Goal: Task Accomplishment & Management: Manage account settings

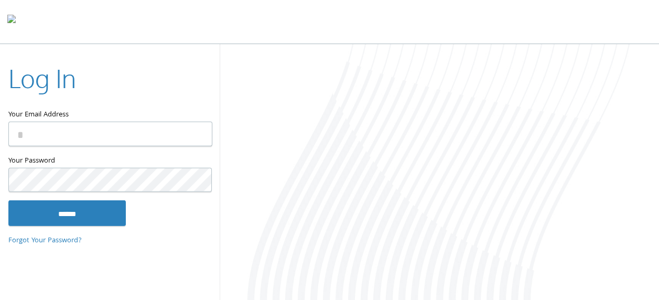
click at [46, 133] on input "Your Email Address" at bounding box center [110, 134] width 204 height 25
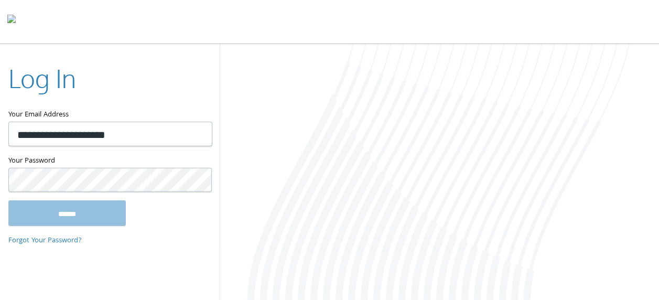
type input "**********"
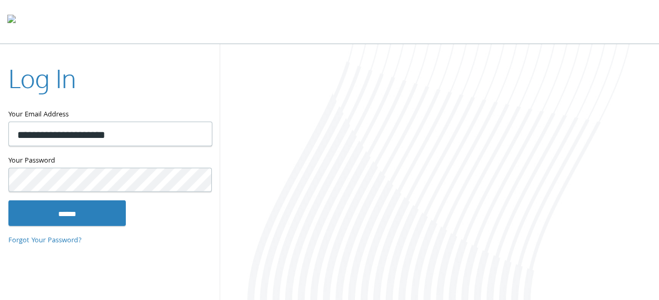
click at [8, 200] on input "******" at bounding box center [66, 212] width 117 height 25
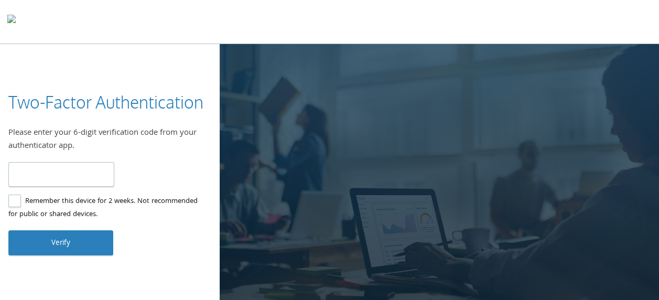
type input "******"
